Goal: Entertainment & Leisure: Browse casually

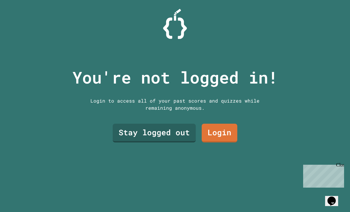
click at [169, 142] on link "Stay logged out" at bounding box center [154, 132] width 83 height 19
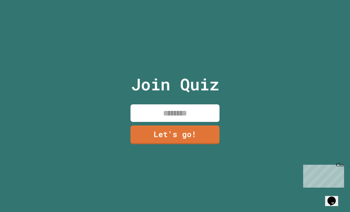
click at [207, 116] on input at bounding box center [175, 113] width 89 height 18
type input "**********"
click at [191, 139] on link "Let's go!" at bounding box center [175, 134] width 89 height 19
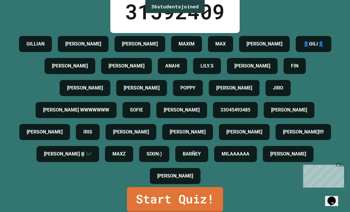
scroll to position [19, 0]
click at [201, 193] on link "Start Quiz!" at bounding box center [175, 199] width 96 height 25
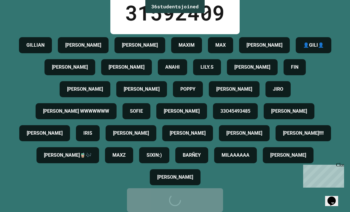
scroll to position [0, 0]
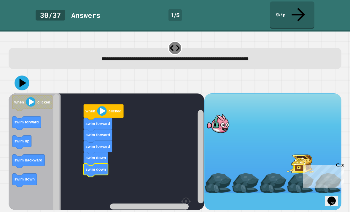
click at [25, 75] on icon at bounding box center [22, 82] width 15 height 15
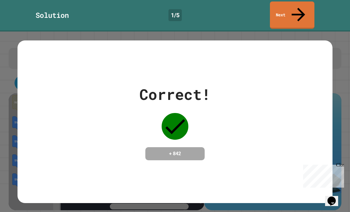
click at [301, 135] on div "Correct! + 842" at bounding box center [175, 121] width 315 height 77
click at [310, 123] on div "Correct! + 842" at bounding box center [175, 121] width 315 height 77
click at [304, 105] on div "Correct! + 842" at bounding box center [175, 121] width 315 height 77
click at [298, 106] on div "Correct! + 842" at bounding box center [175, 121] width 315 height 77
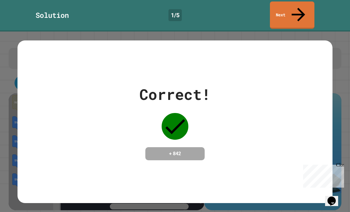
click at [277, 115] on div "Correct! + 842" at bounding box center [175, 121] width 315 height 77
click at [307, 93] on div "Correct! + 842" at bounding box center [175, 121] width 315 height 77
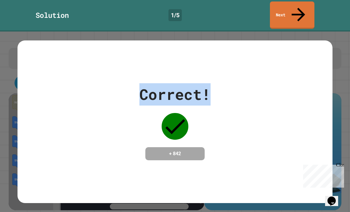
click at [277, 120] on div "Correct! + 842" at bounding box center [175, 121] width 315 height 77
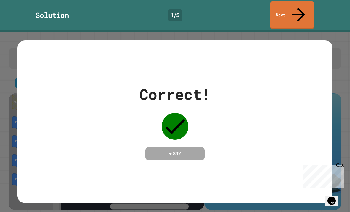
click at [277, 120] on div "Correct! + 842" at bounding box center [175, 121] width 315 height 77
click at [272, 146] on div "Correct! + 842" at bounding box center [175, 121] width 315 height 162
click at [347, 167] on span "Close" at bounding box center [347, 164] width 0 height 5
click at [260, 159] on div "Correct! + 842" at bounding box center [175, 121] width 315 height 162
click at [191, 121] on div "Correct! + 842" at bounding box center [174, 121] width 71 height 77
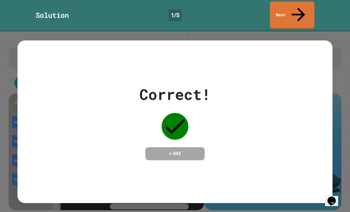
click at [233, 155] on div "Correct! + 842" at bounding box center [175, 121] width 315 height 162
click at [233, 144] on div "Correct! + 842" at bounding box center [175, 121] width 315 height 77
click at [221, 150] on div "Correct! + 842" at bounding box center [175, 121] width 315 height 162
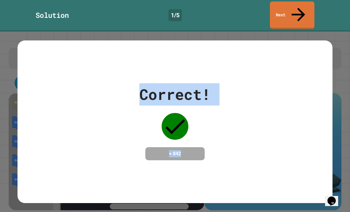
click at [256, 83] on div "Correct! + 842" at bounding box center [175, 121] width 315 height 77
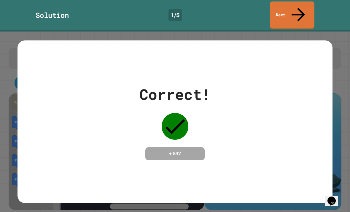
click at [291, 15] on link "Next" at bounding box center [292, 14] width 45 height 27
click at [293, 16] on div "Solution 1 / 5 Next" at bounding box center [175, 15] width 350 height 31
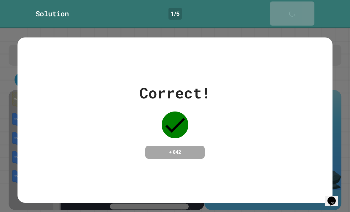
click at [285, 4] on div "Next" at bounding box center [292, 13] width 15 height 18
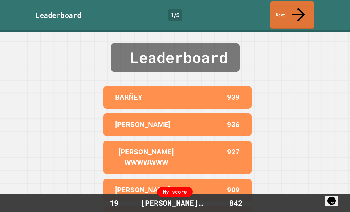
click at [303, 11] on link "Next" at bounding box center [292, 14] width 45 height 27
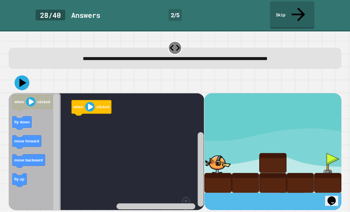
scroll to position [19, 0]
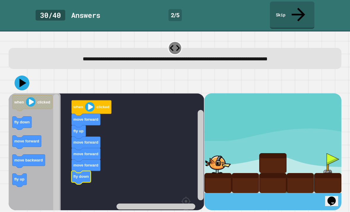
click at [24, 75] on icon at bounding box center [22, 82] width 15 height 15
click at [77, 72] on div at bounding box center [175, 82] width 333 height 21
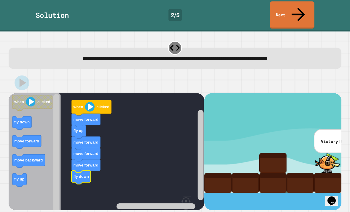
scroll to position [3, 0]
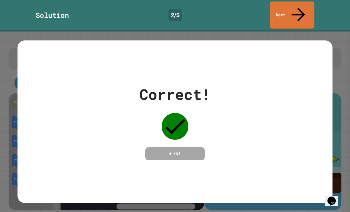
click at [305, 6] on link "Next" at bounding box center [292, 14] width 45 height 27
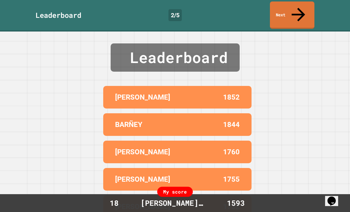
click at [303, 11] on link "Next" at bounding box center [292, 14] width 45 height 27
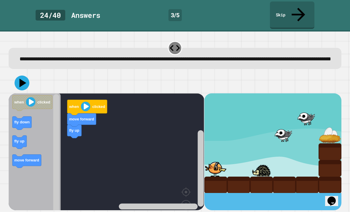
scroll to position [19, 0]
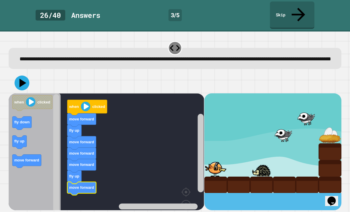
click at [27, 75] on icon at bounding box center [22, 82] width 15 height 15
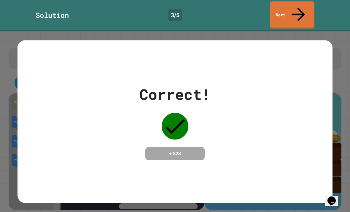
scroll to position [0, 0]
click at [304, 13] on link "Next" at bounding box center [292, 14] width 45 height 27
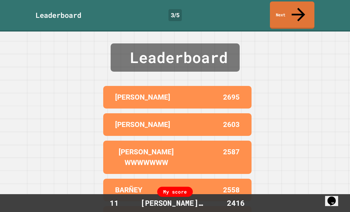
click at [300, 12] on link "Next" at bounding box center [292, 14] width 45 height 27
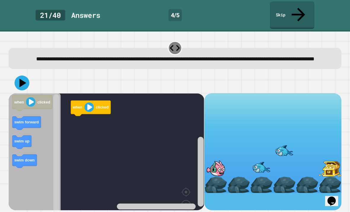
scroll to position [19, 0]
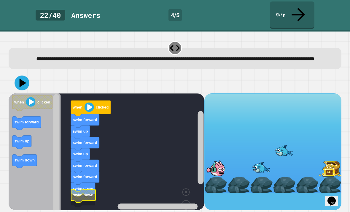
click at [77, 189] on icon "Blockly Workspace" at bounding box center [83, 195] width 24 height 13
click at [21, 78] on icon at bounding box center [23, 82] width 7 height 9
click at [15, 75] on button at bounding box center [22, 82] width 15 height 15
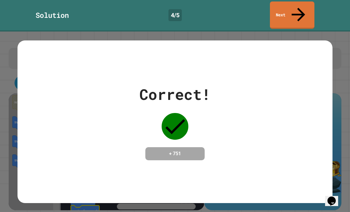
scroll to position [4, 0]
click at [308, 9] on link "Next" at bounding box center [292, 14] width 45 height 27
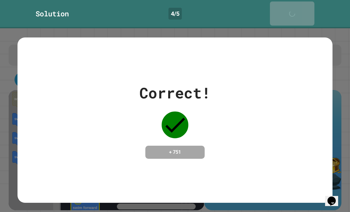
click at [309, 8] on link "Next" at bounding box center [292, 13] width 45 height 24
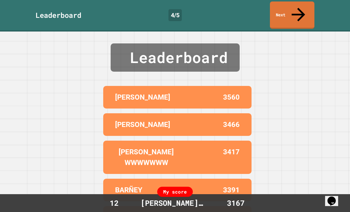
scroll to position [0, 0]
click at [289, 12] on link "Next" at bounding box center [292, 14] width 45 height 27
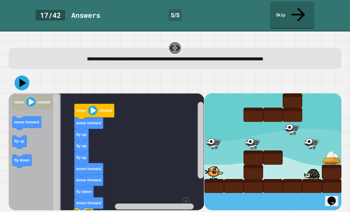
click at [79, 208] on icon "Blockly Workspace" at bounding box center [83, 214] width 19 height 13
click at [80, 208] on icon "Blockly Workspace" at bounding box center [83, 214] width 19 height 13
click at [186, 198] on image "Blockly Workspace" at bounding box center [186, 200] width 28 height 37
click at [187, 201] on image "Blockly Workspace" at bounding box center [186, 200] width 28 height 37
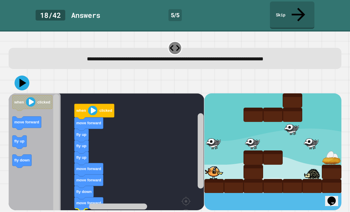
click at [85, 208] on icon "Blockly Workspace" at bounding box center [83, 214] width 19 height 13
click at [88, 208] on icon "Blockly Workspace" at bounding box center [83, 214] width 19 height 13
click at [28, 75] on button at bounding box center [22, 82] width 15 height 15
click at [77, 197] on icon "Blockly Workspace" at bounding box center [83, 203] width 19 height 13
click at [76, 208] on icon "Blockly Workspace" at bounding box center [83, 214] width 19 height 13
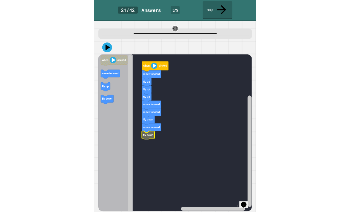
scroll to position [19, 0]
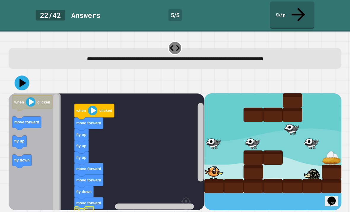
click at [83, 208] on icon "Blockly Workspace" at bounding box center [83, 214] width 19 height 13
click at [187, 194] on image "Blockly Workspace" at bounding box center [176, 210] width 28 height 37
click at [186, 193] on image "Blockly Workspace" at bounding box center [176, 210] width 28 height 37
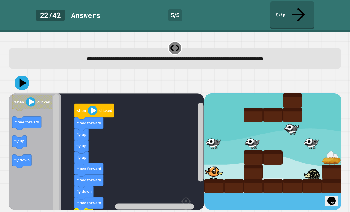
click at [185, 193] on image "Blockly Workspace" at bounding box center [176, 210] width 28 height 37
click at [187, 195] on image "Blockly Workspace" at bounding box center [176, 210] width 28 height 37
click at [24, 75] on icon at bounding box center [22, 82] width 15 height 15
